Goal: Task Accomplishment & Management: Manage account settings

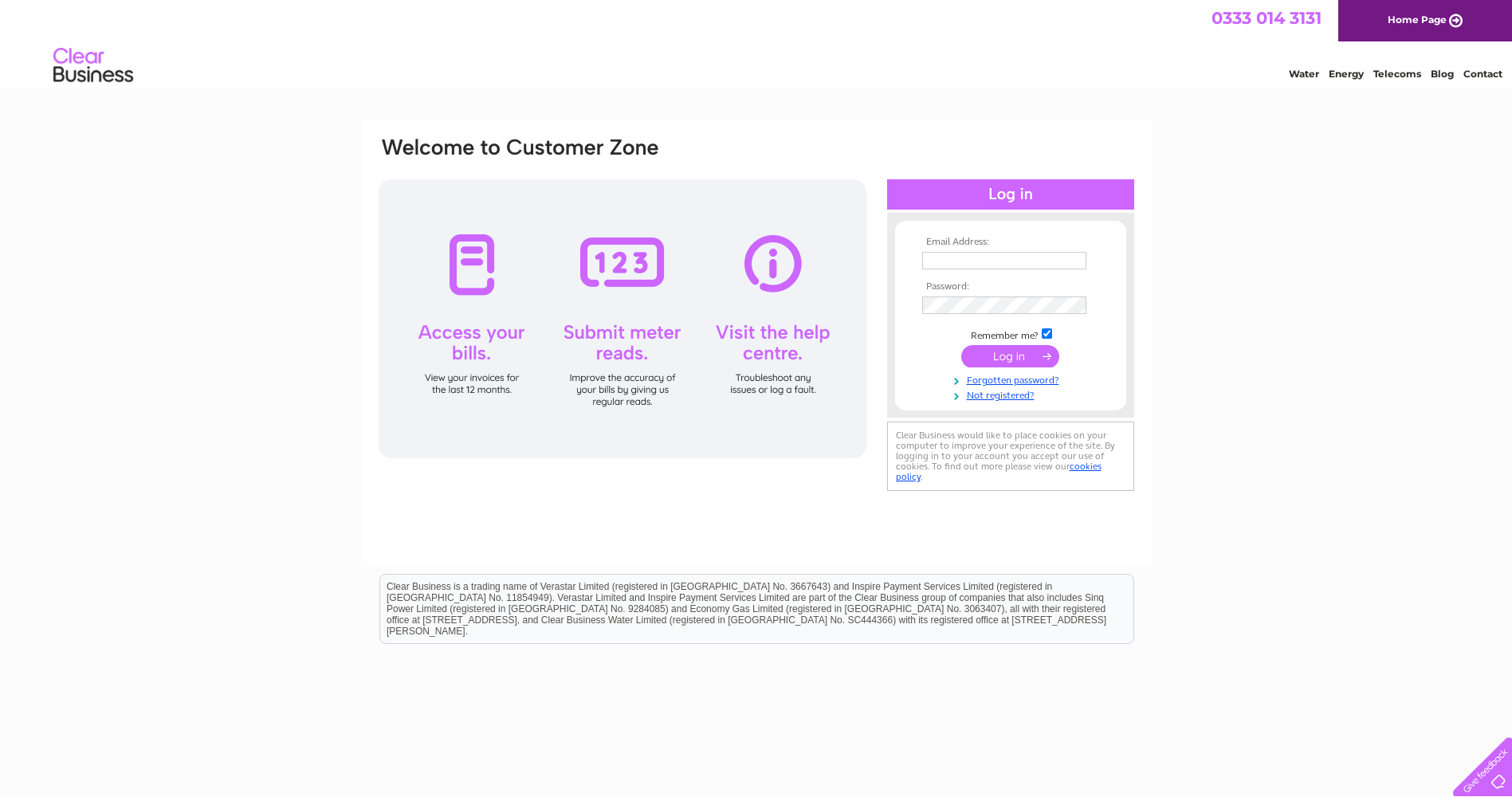
click at [981, 261] on input "text" at bounding box center [1005, 261] width 164 height 18
type input "stephen.king@firstcollegelincs.co.uk"
click at [962, 347] on input "submit" at bounding box center [1010, 358] width 98 height 23
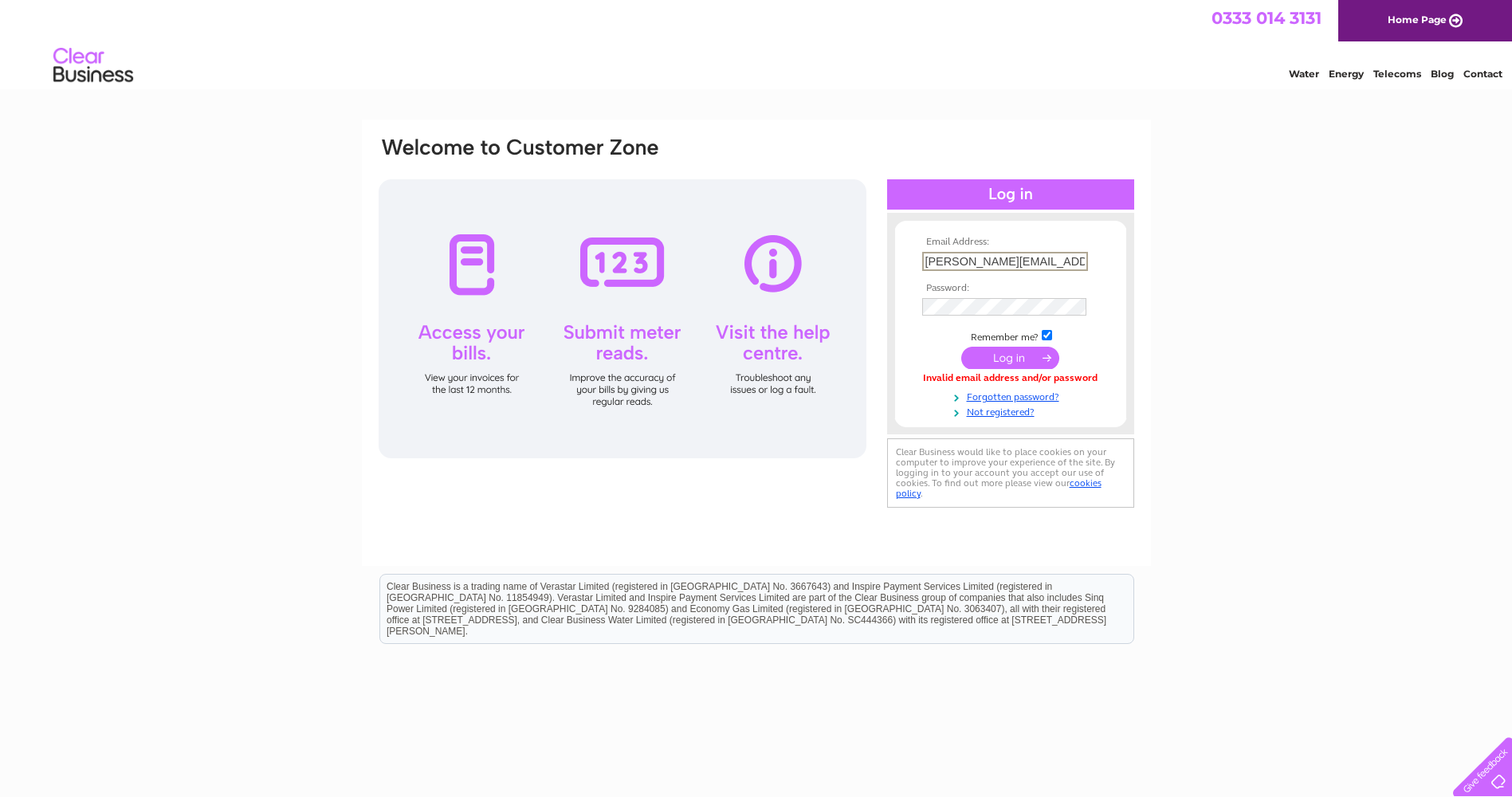
click at [1045, 255] on input "stephen.king@firstcollegelincs.co.uk" at bounding box center [1006, 261] width 166 height 19
click at [1070, 262] on input "stephen.king@firstcollegelincs.co.uk" at bounding box center [1006, 261] width 166 height 19
drag, startPoint x: 924, startPoint y: 261, endPoint x: 1171, endPoint y: 252, distance: 247.2
click at [1171, 252] on div "Email Address: stephen.king@firstcollegelincs.co.uk Password:" at bounding box center [756, 479] width 1512 height 719
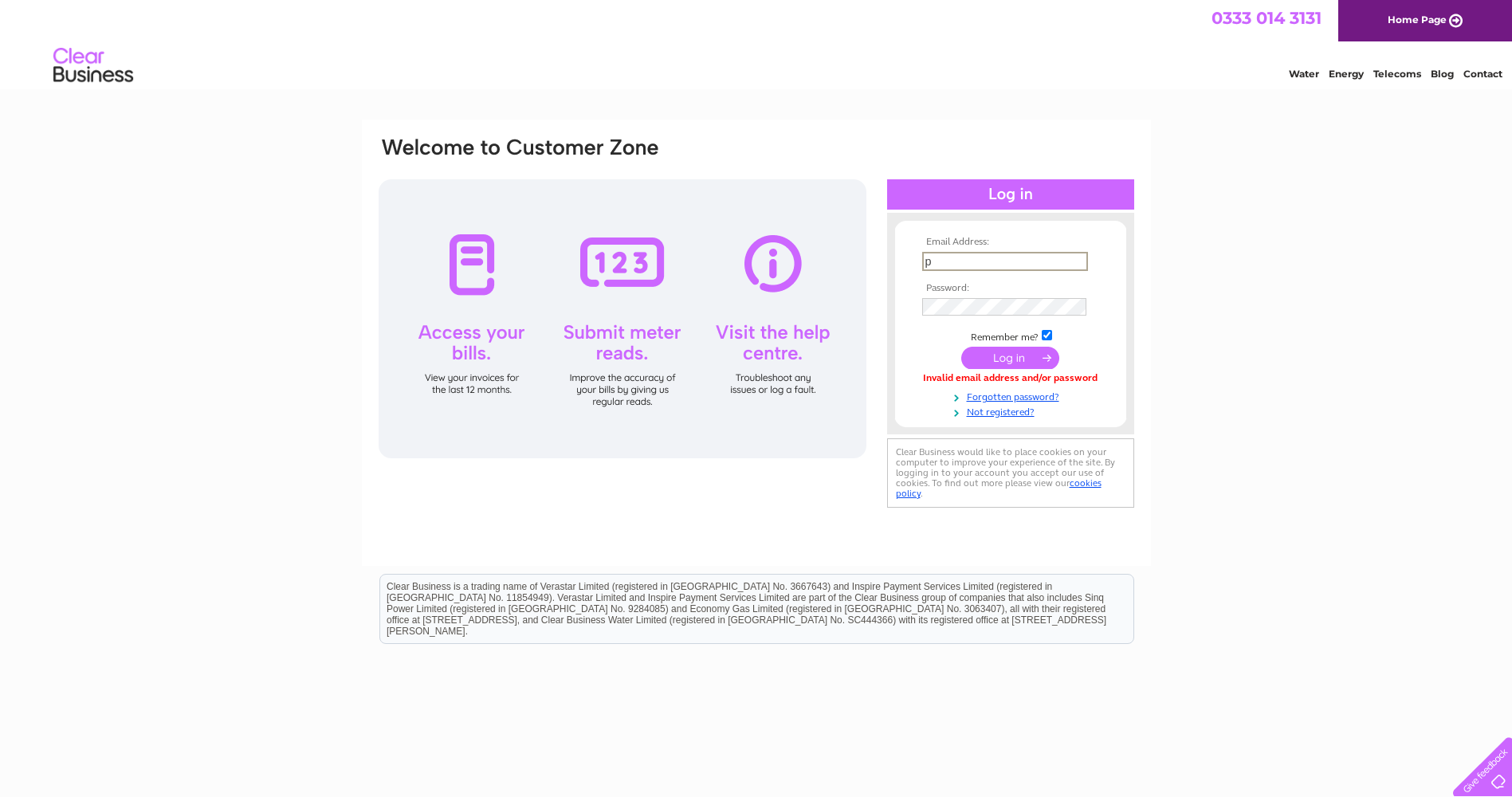
scroll to position [0, 0]
type input "pranxster12002@yahoo.co.uk"
click at [962, 347] on input "submit" at bounding box center [1010, 358] width 98 height 23
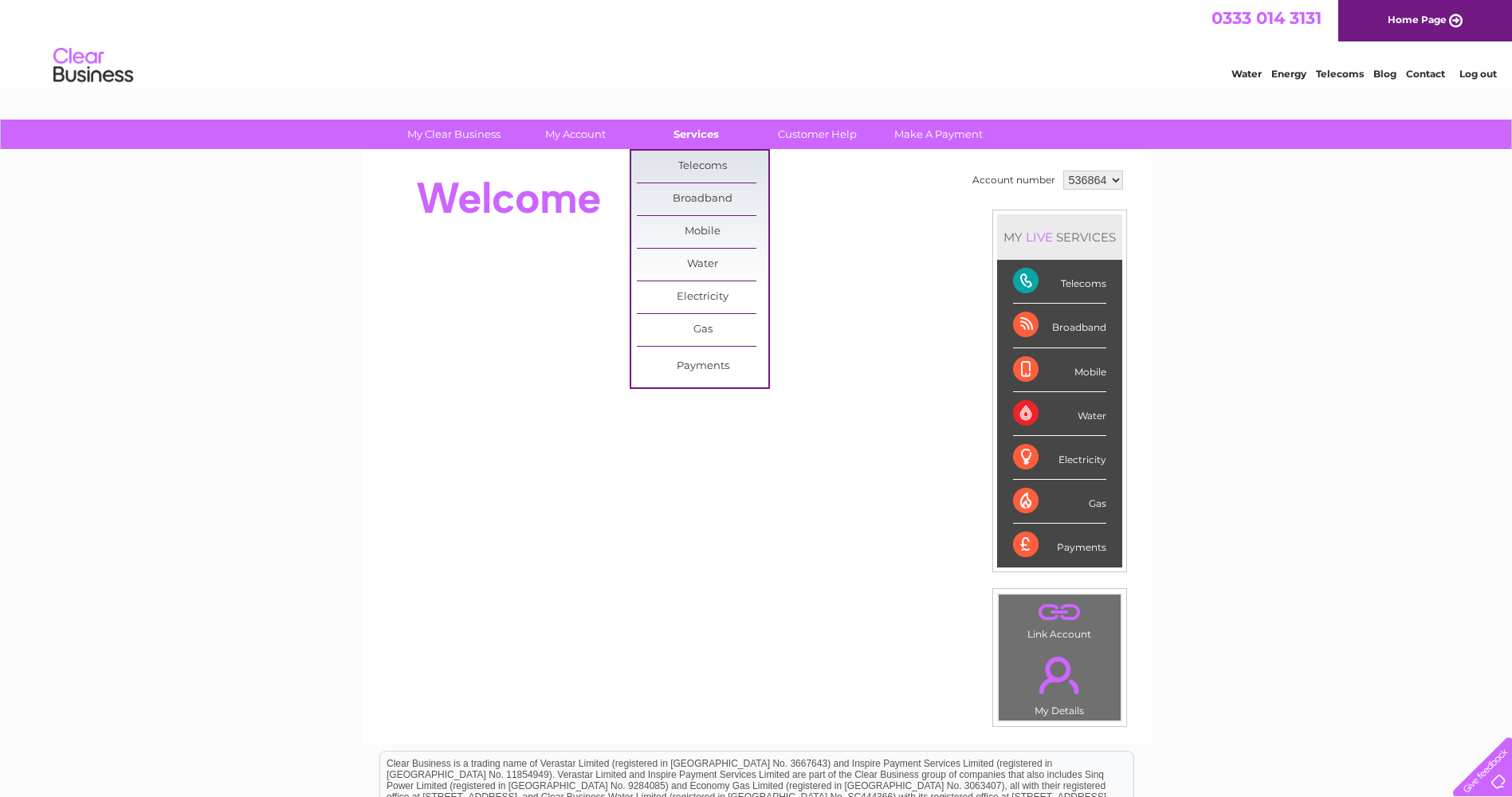
click at [706, 131] on link "Services" at bounding box center [696, 134] width 131 height 29
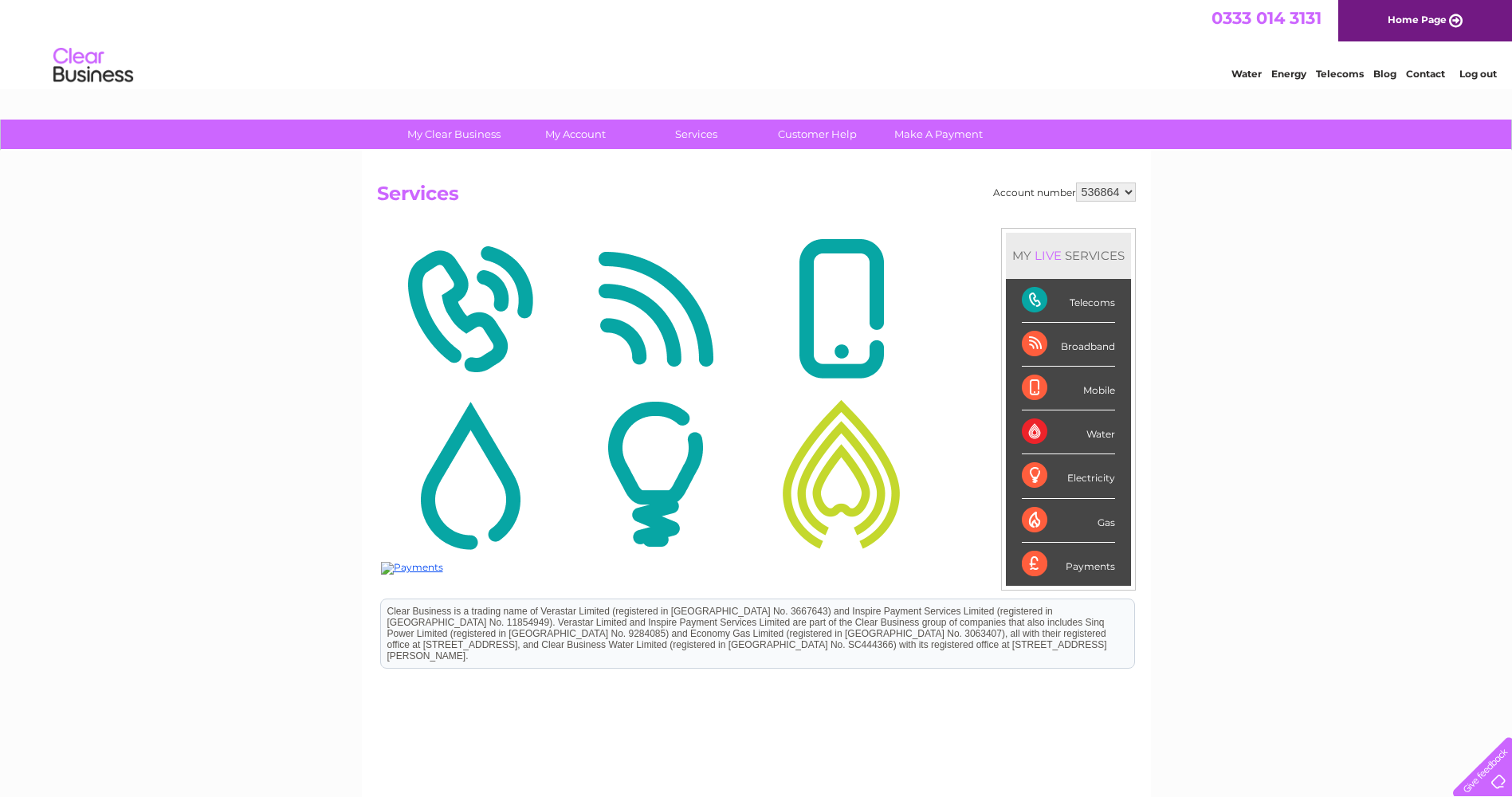
click at [1372, 388] on div "My Clear Business Login Details My Details My Preferences Link Account My Accou…" at bounding box center [756, 499] width 1512 height 760
click at [825, 141] on link "Customer Help" at bounding box center [817, 134] width 131 height 29
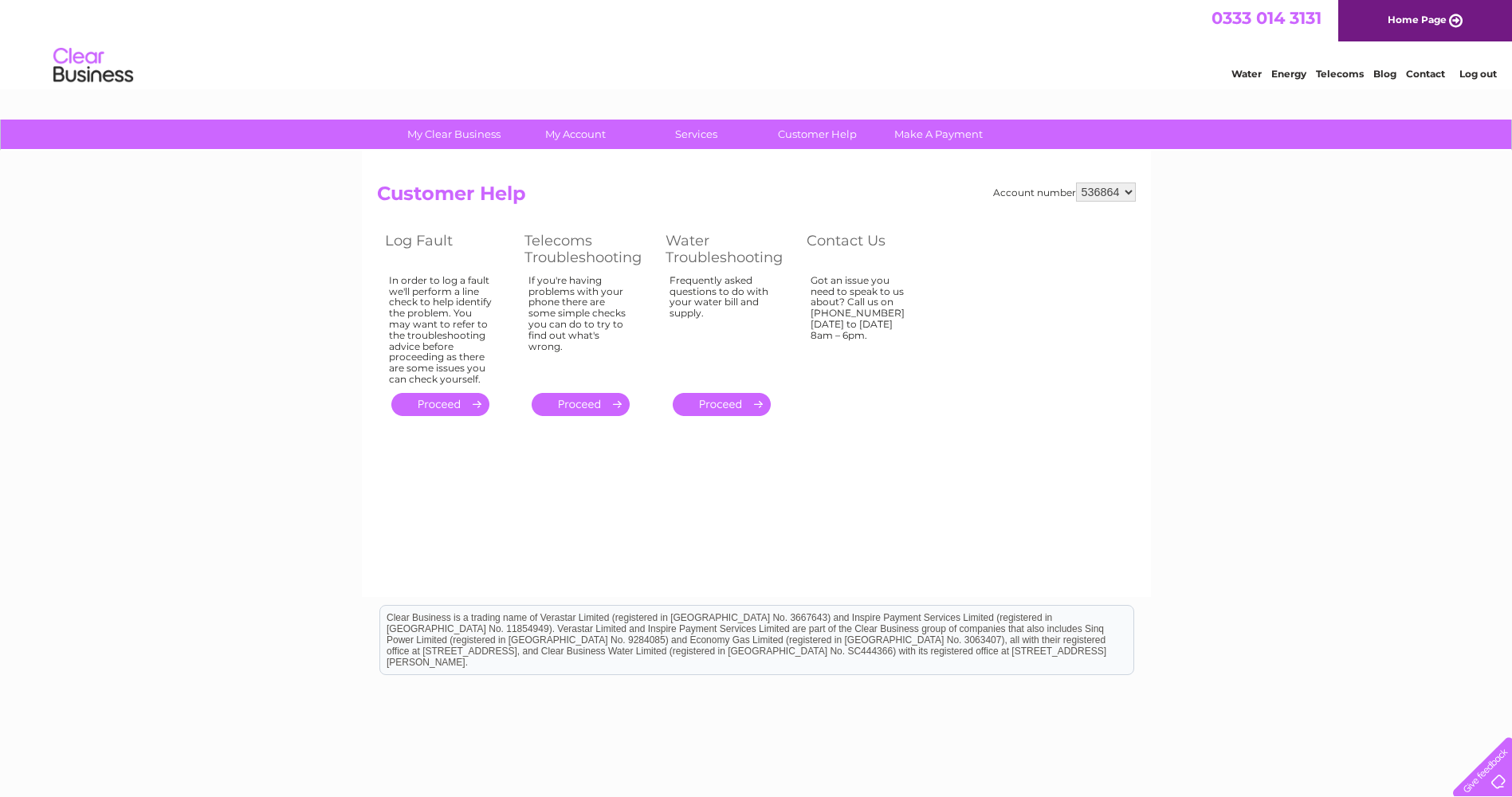
click at [1129, 186] on select "536864" at bounding box center [1106, 192] width 60 height 19
